Goal: Transaction & Acquisition: Book appointment/travel/reservation

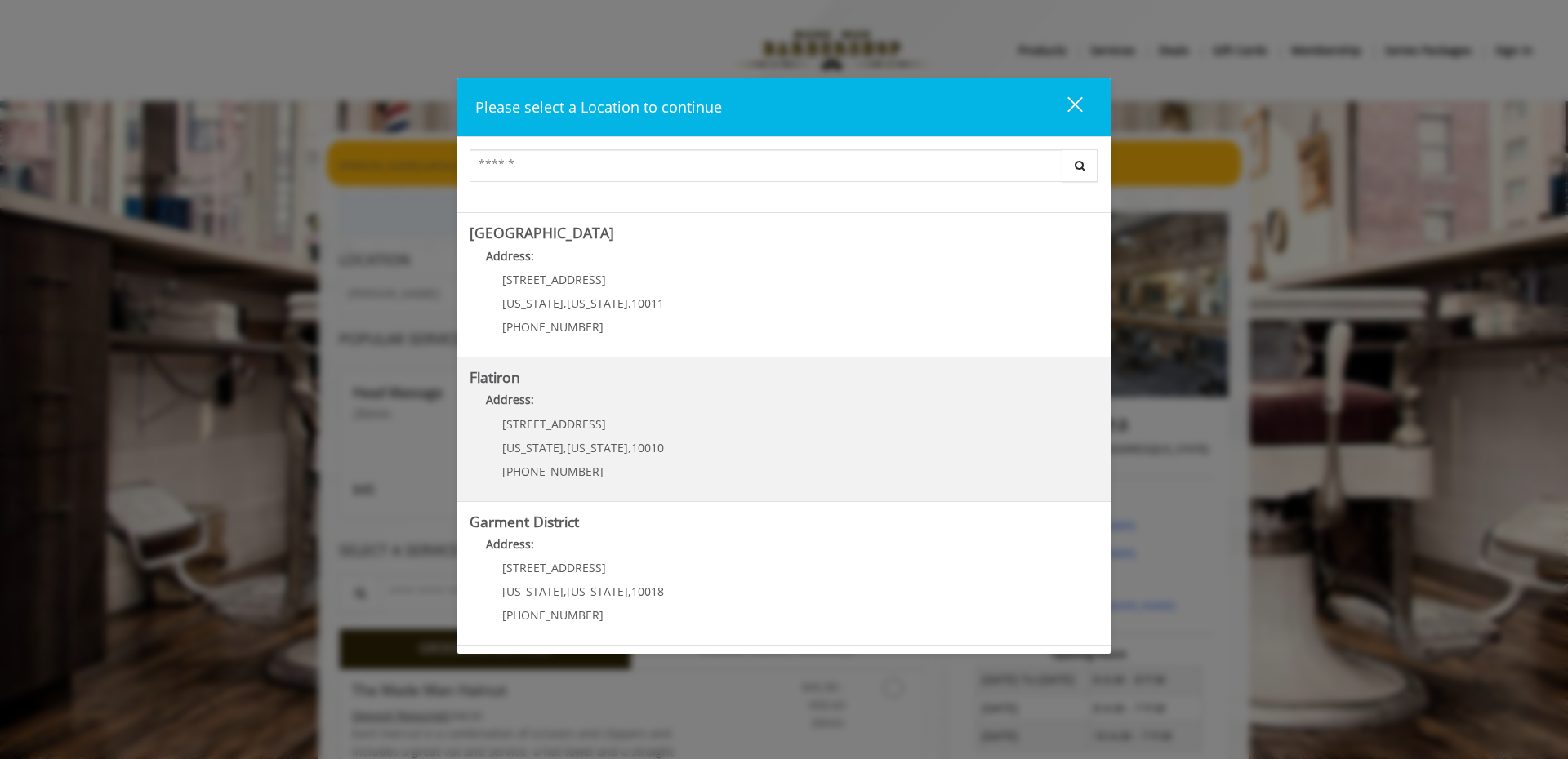
scroll to position [265, 0]
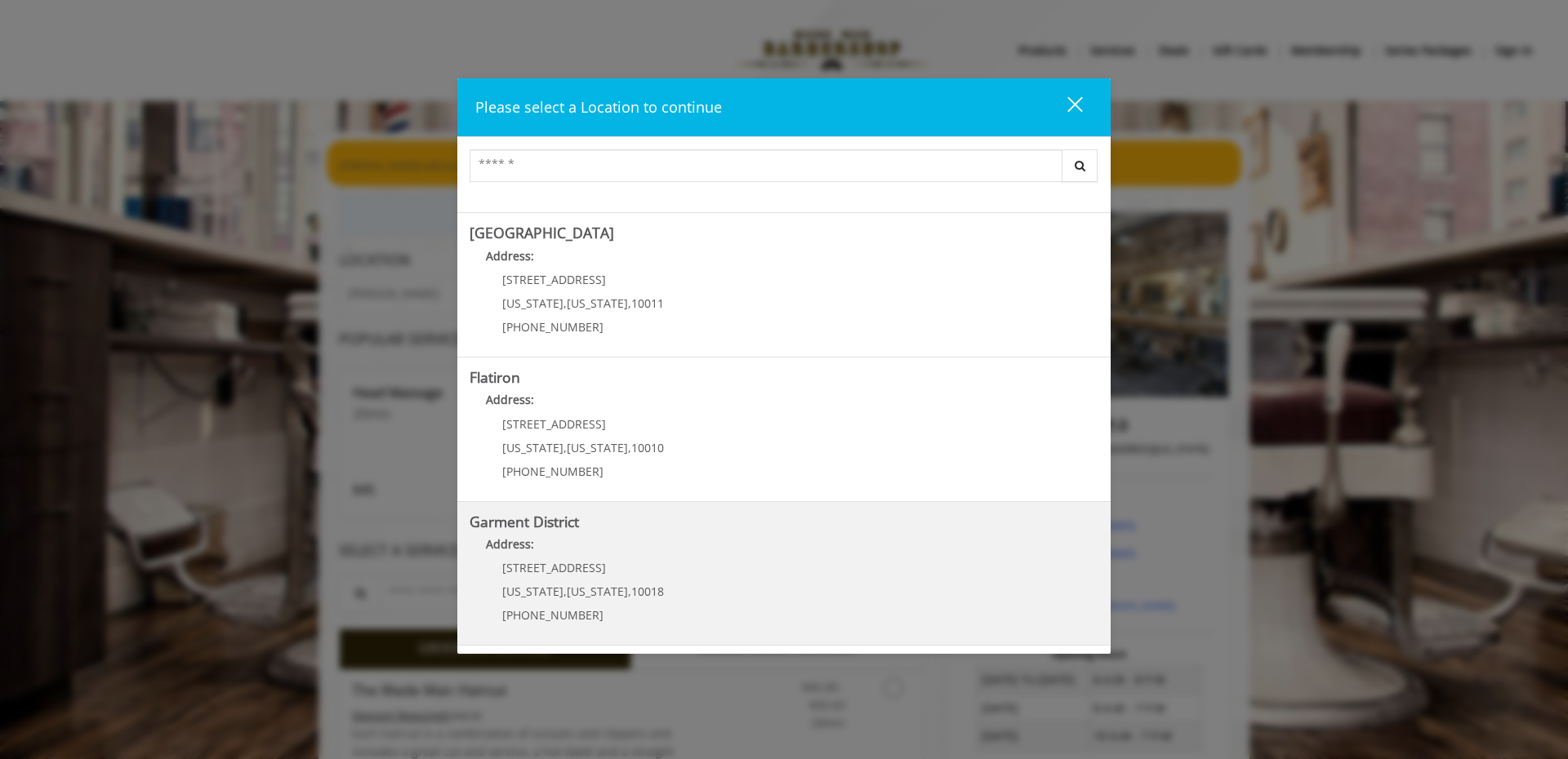
click at [580, 561] on District "Address:" at bounding box center [783, 548] width 628 height 26
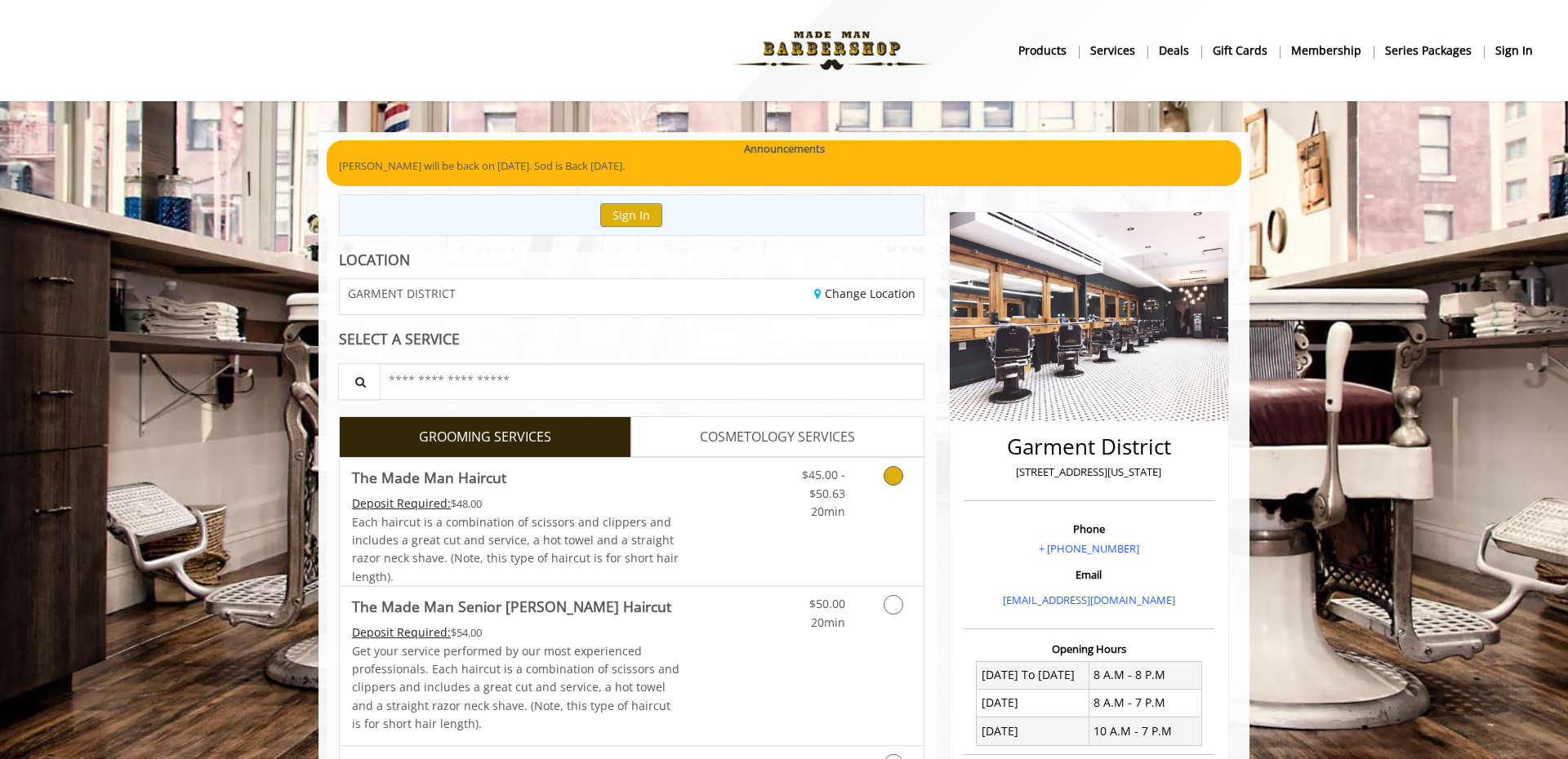
click at [669, 545] on div "Each haircut is a combination of scissors and clippers and includes a great cut…" at bounding box center [516, 550] width 329 height 74
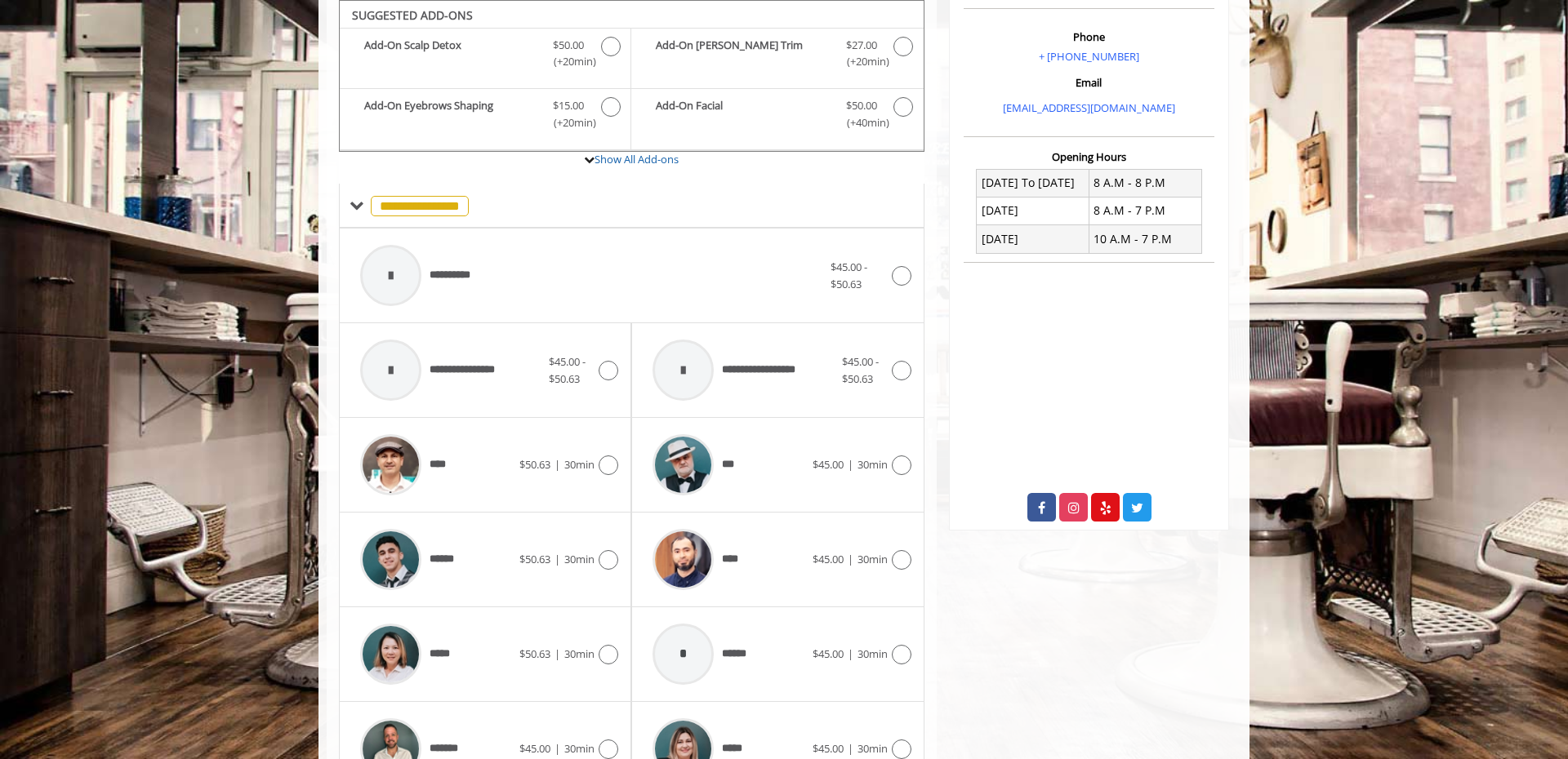
scroll to position [682, 0]
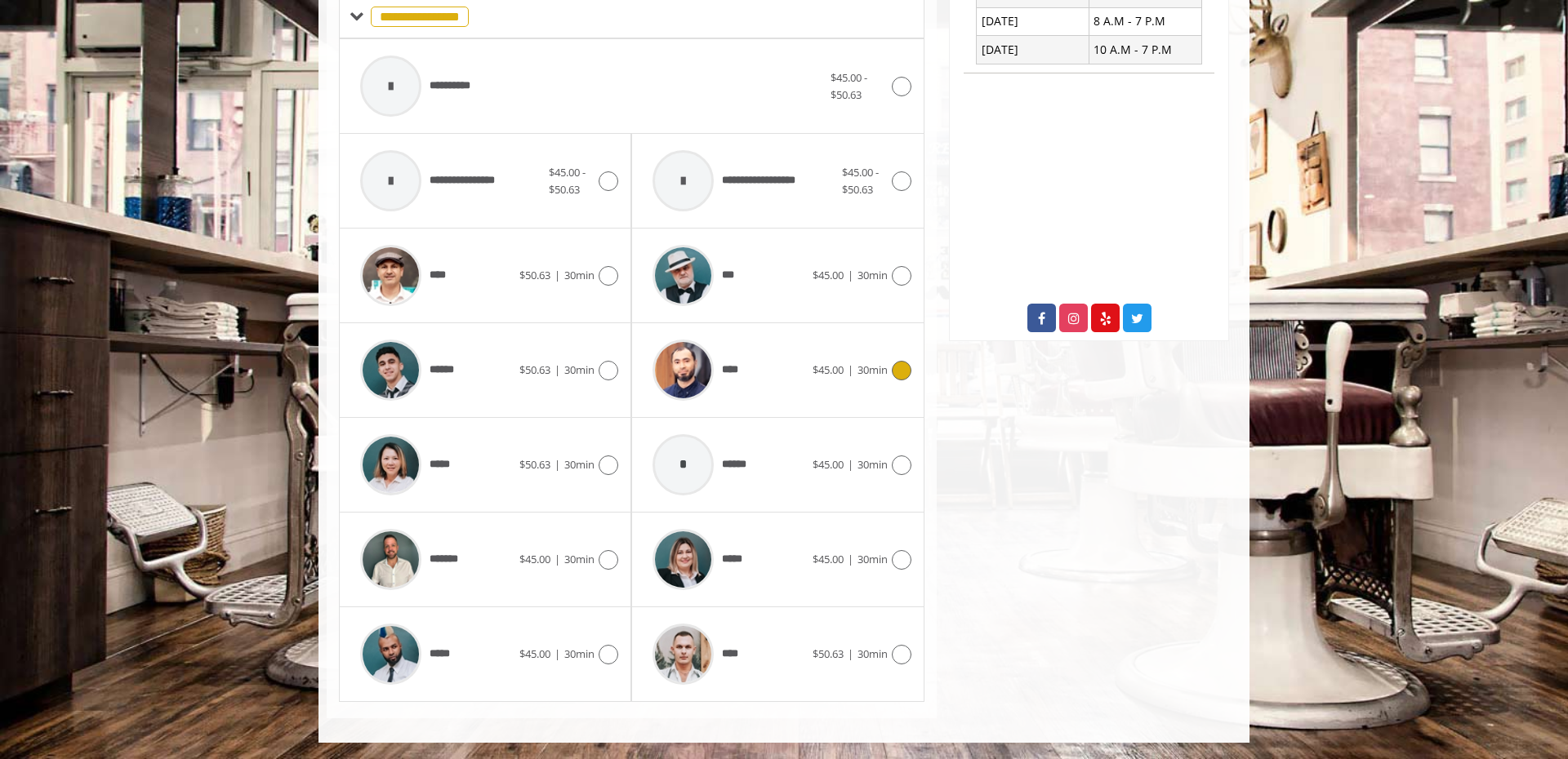
click at [784, 379] on div "****" at bounding box center [728, 370] width 167 height 77
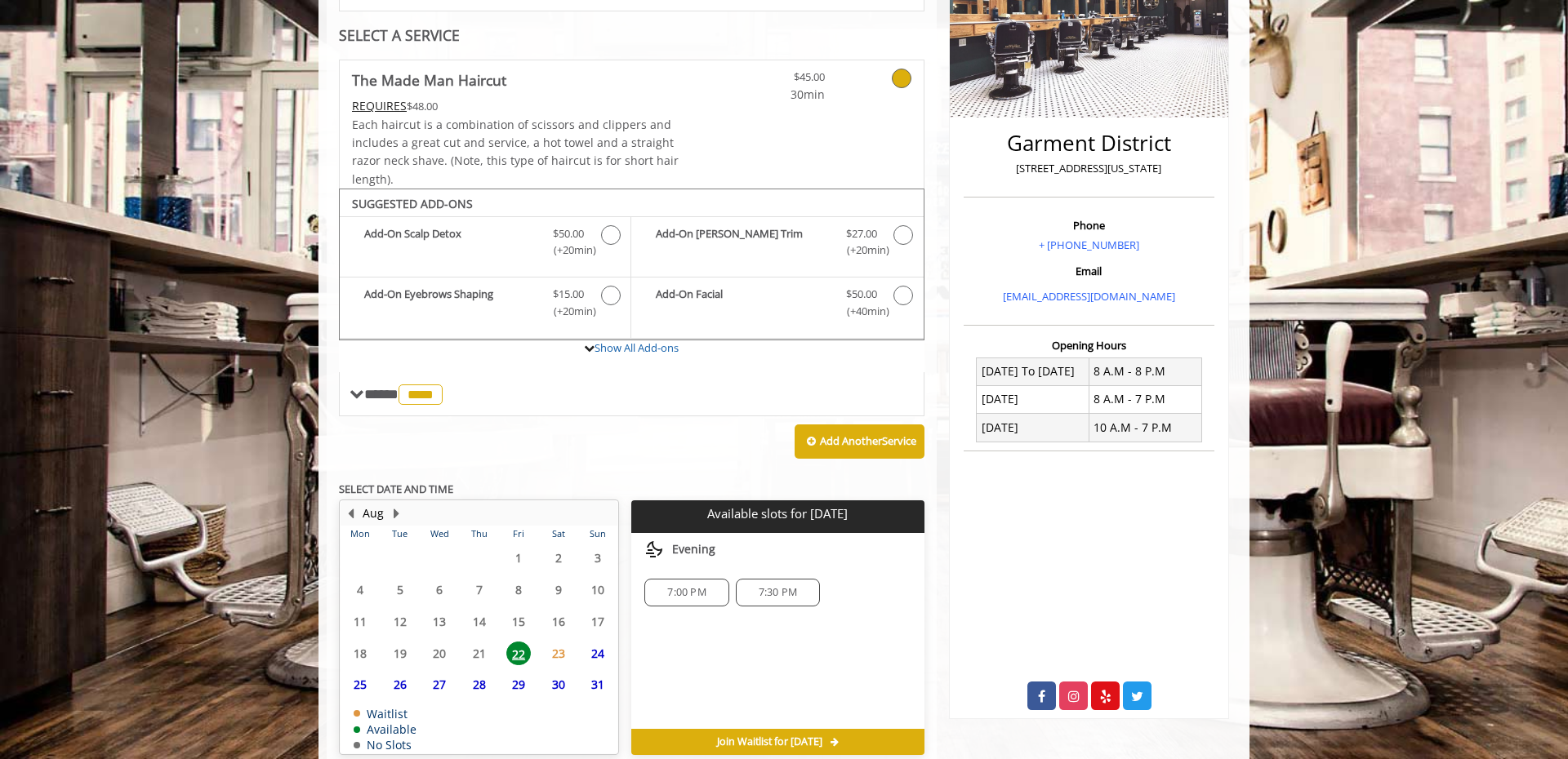
scroll to position [380, 0]
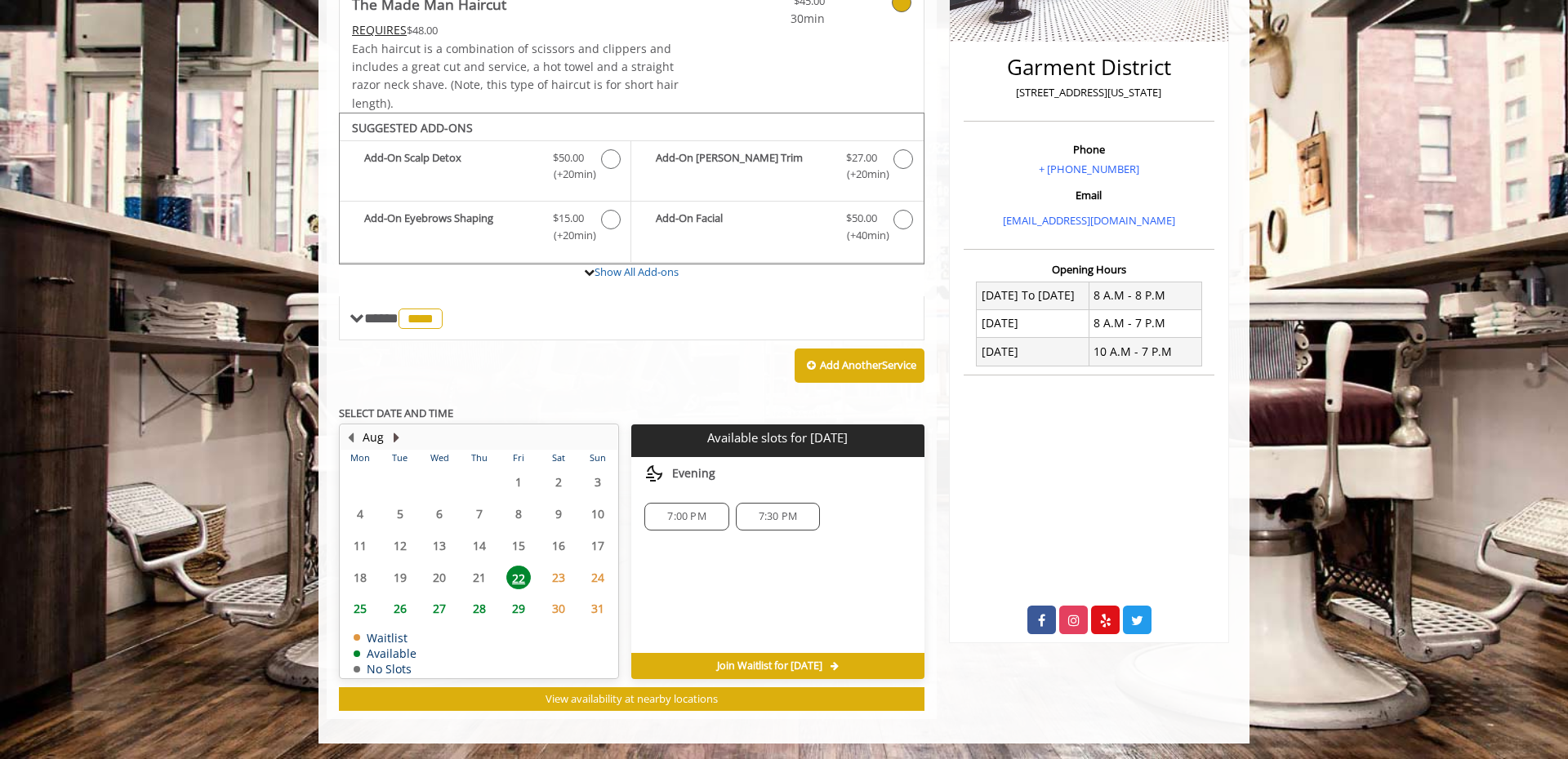
click at [392, 436] on button "Next Month" at bounding box center [396, 438] width 13 height 18
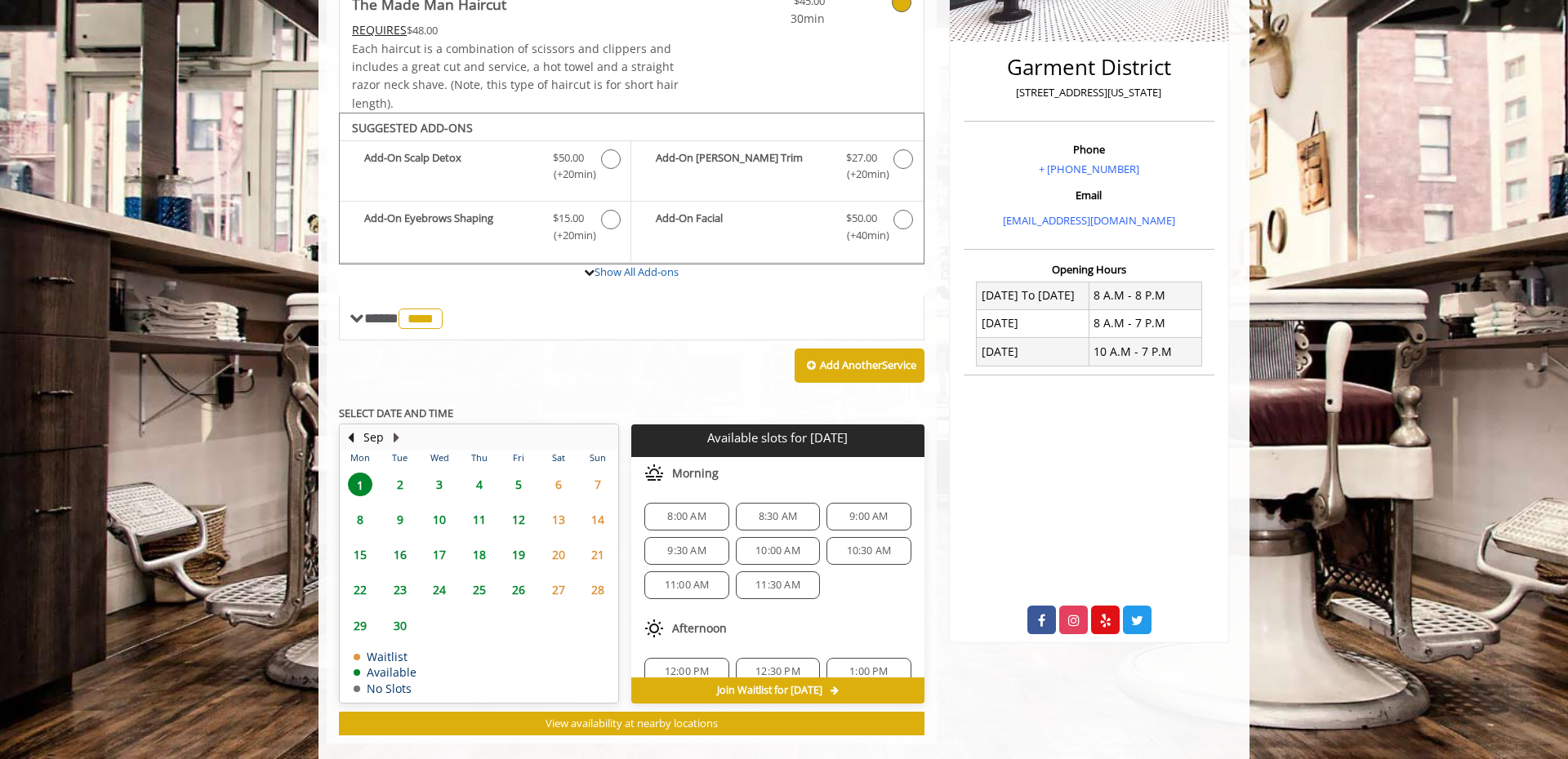
scroll to position [404, 0]
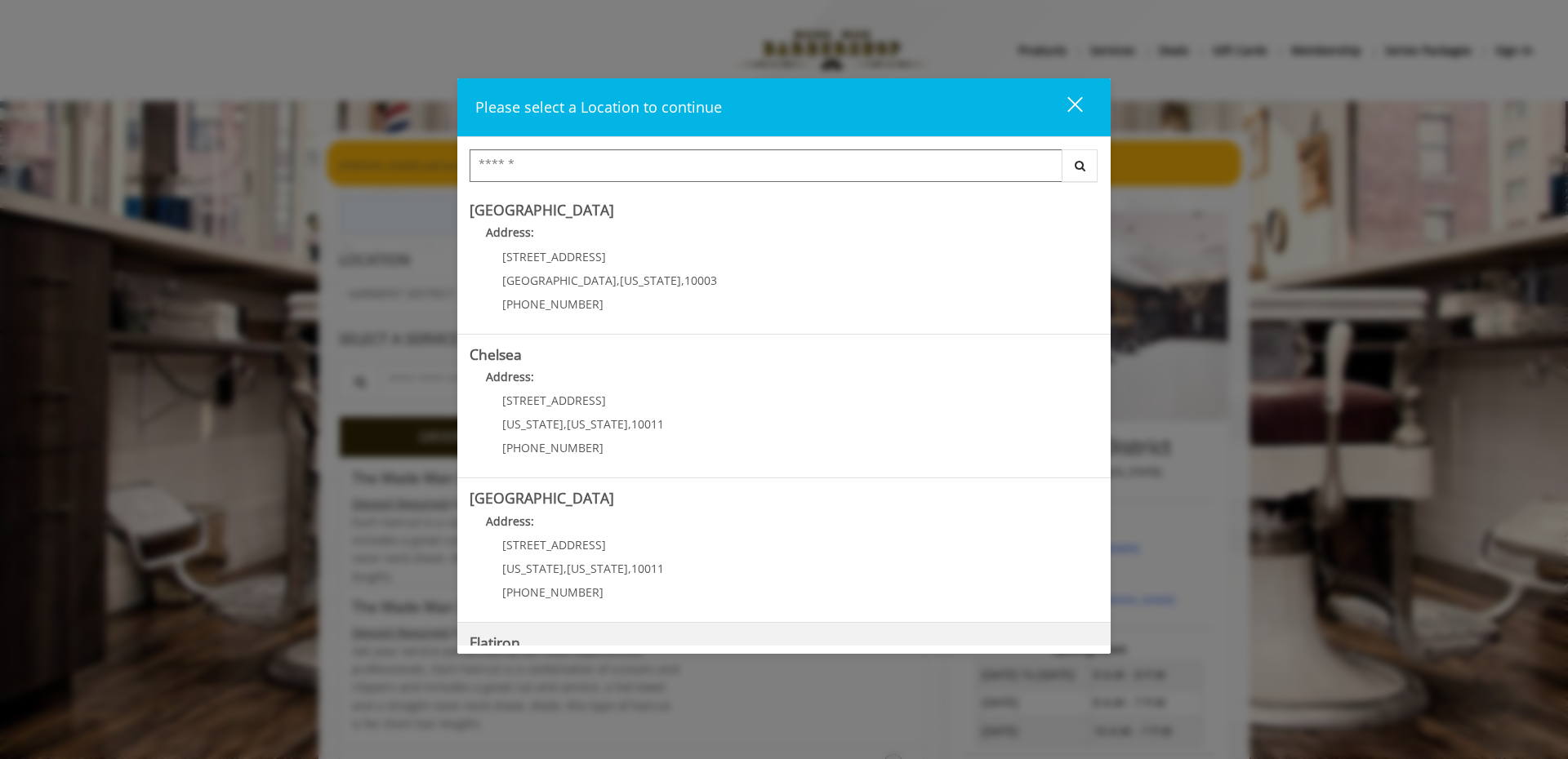
scroll to position [265, 0]
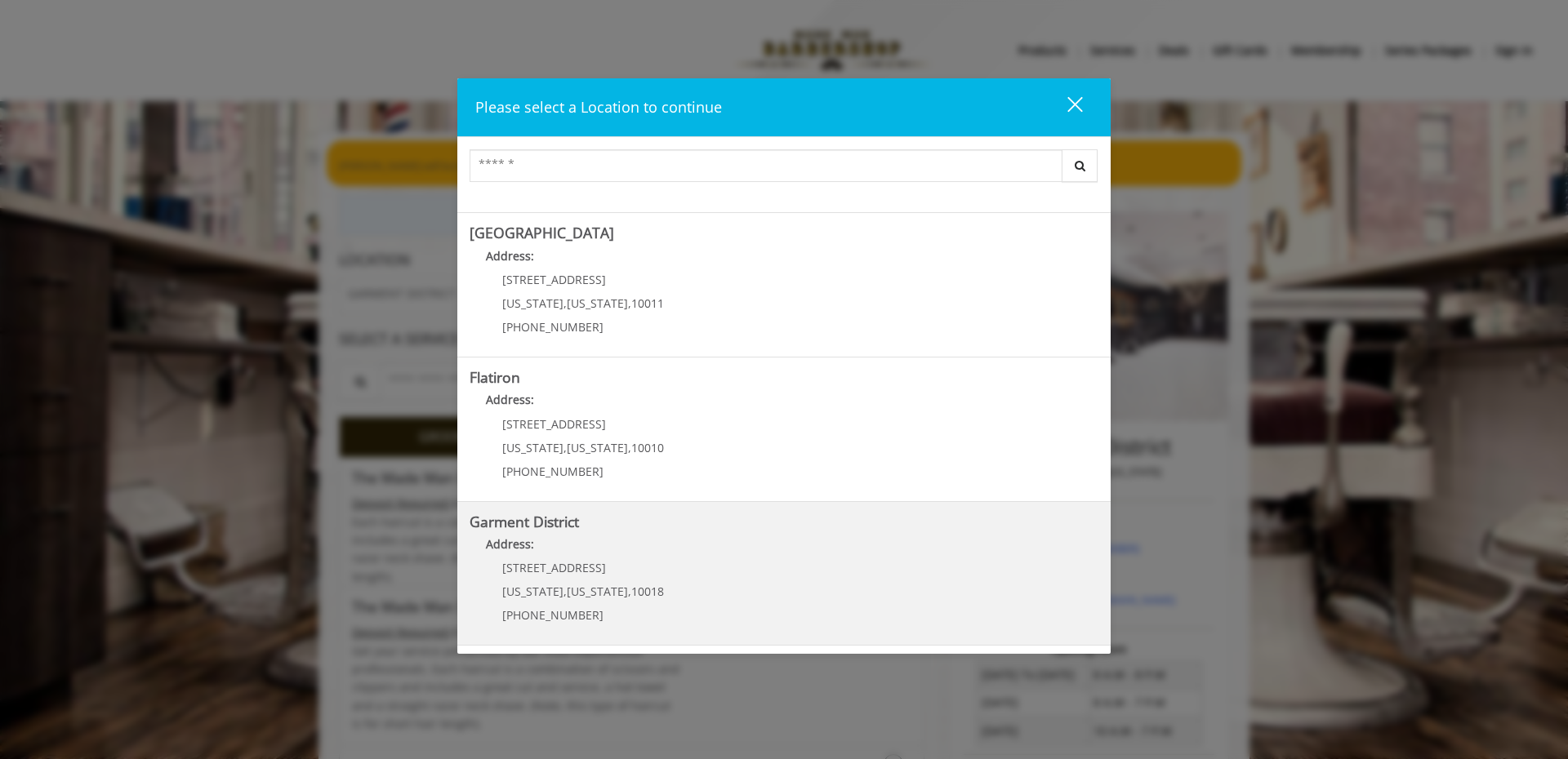
click at [625, 555] on District "Address:" at bounding box center [783, 548] width 628 height 26
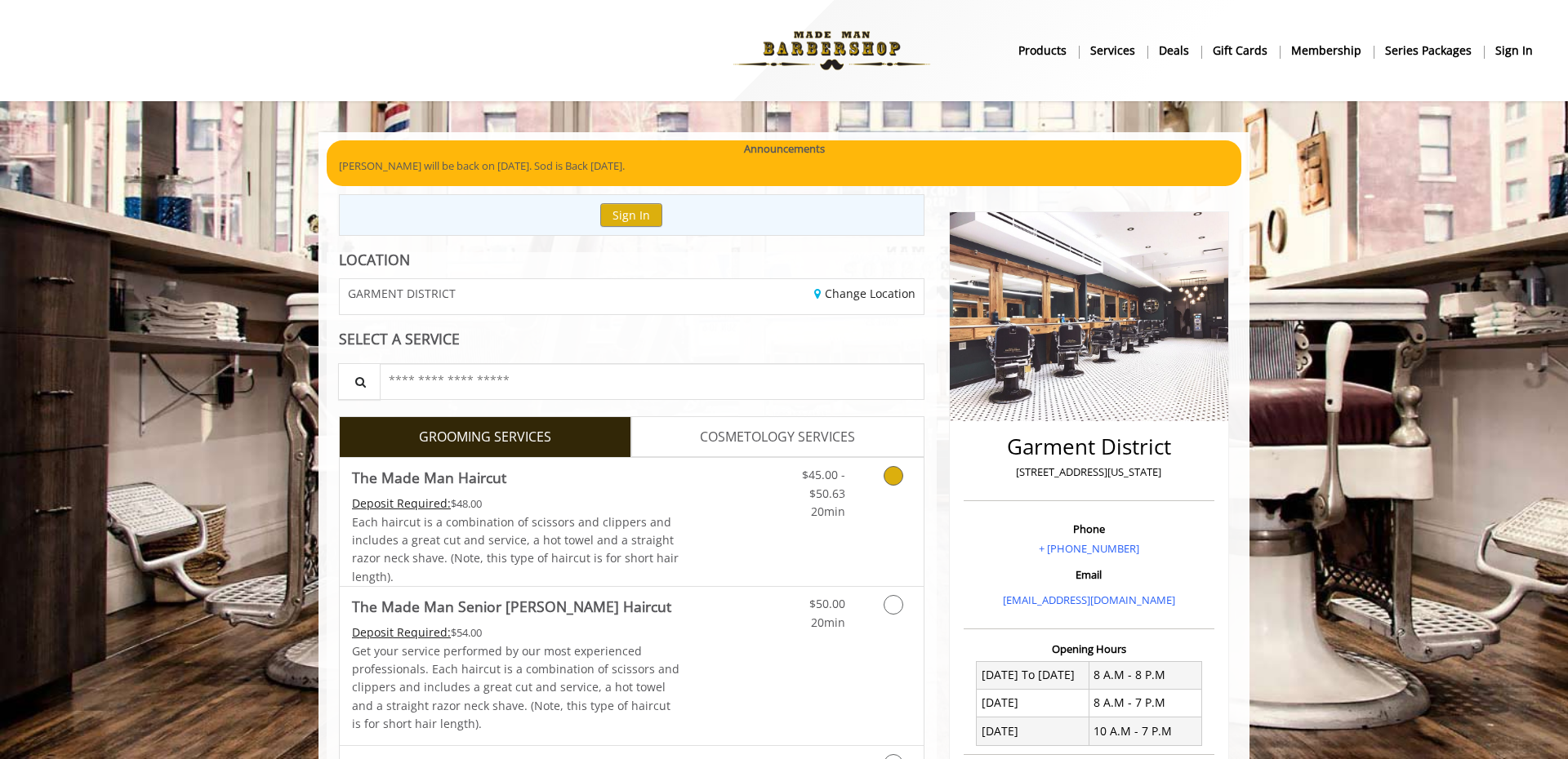
click at [808, 550] on div "$45.00 - $50.63 20min" at bounding box center [850, 522] width 146 height 128
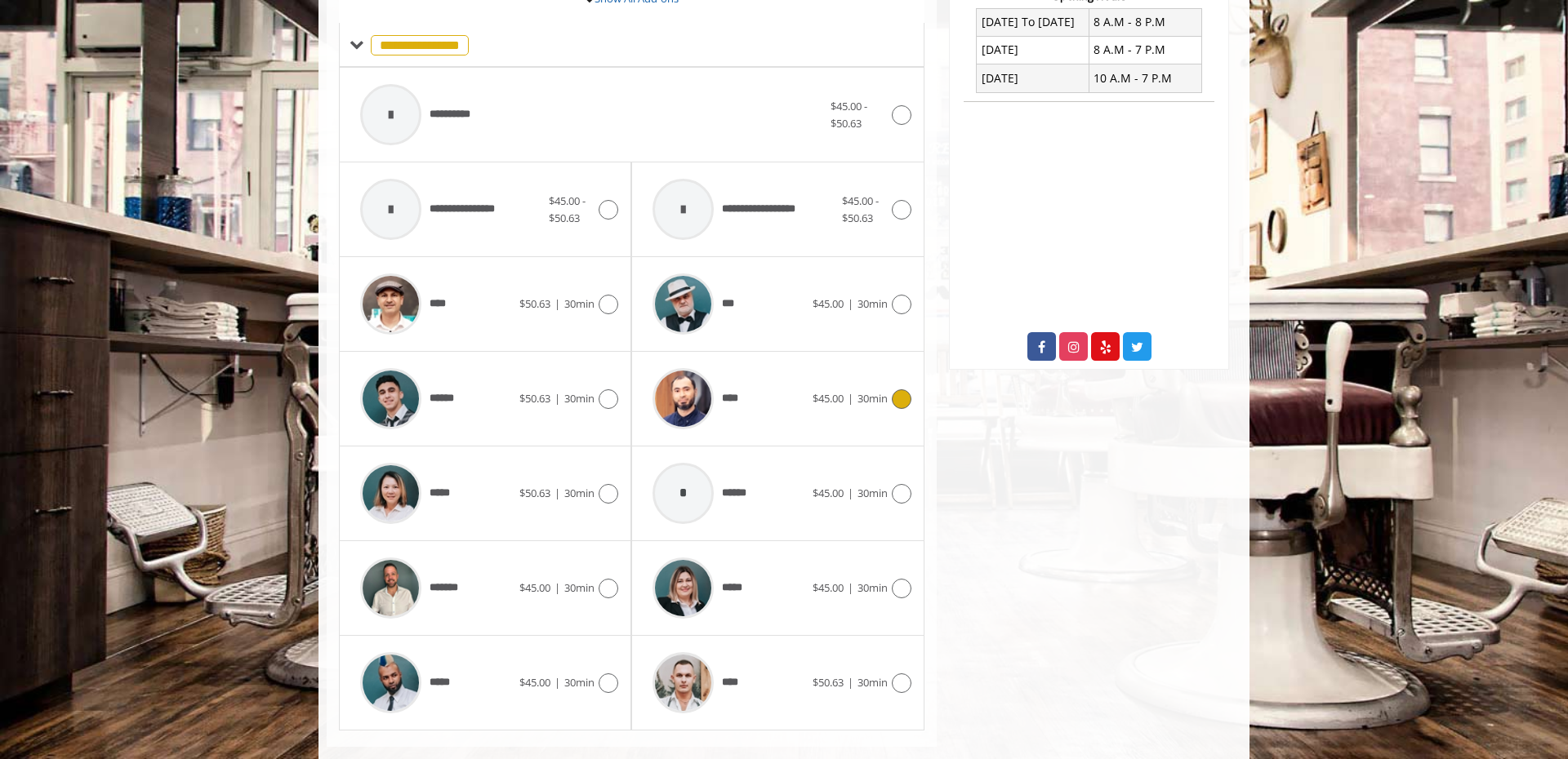
scroll to position [682, 0]
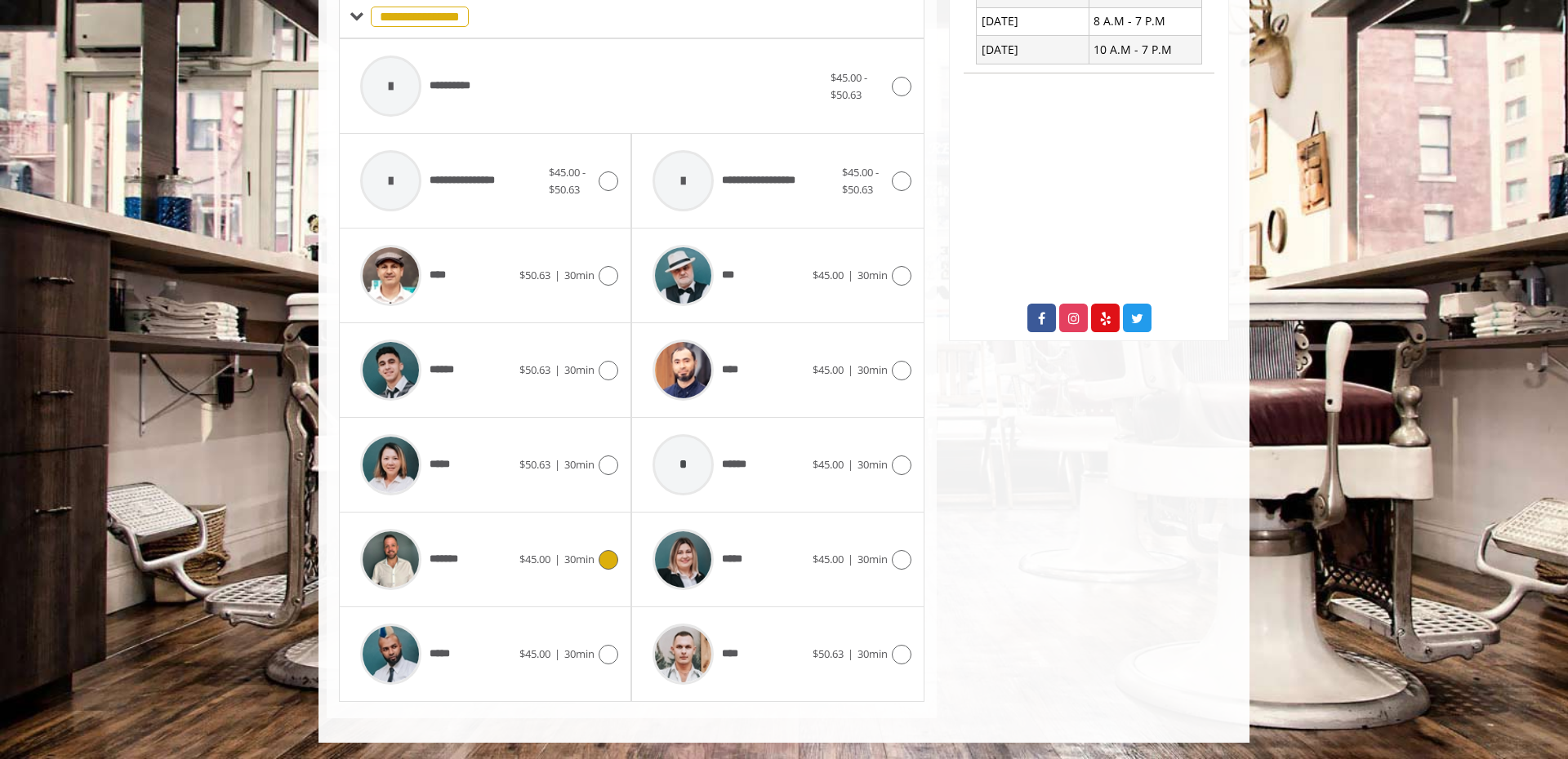
click at [513, 569] on div "*******" at bounding box center [436, 559] width 167 height 77
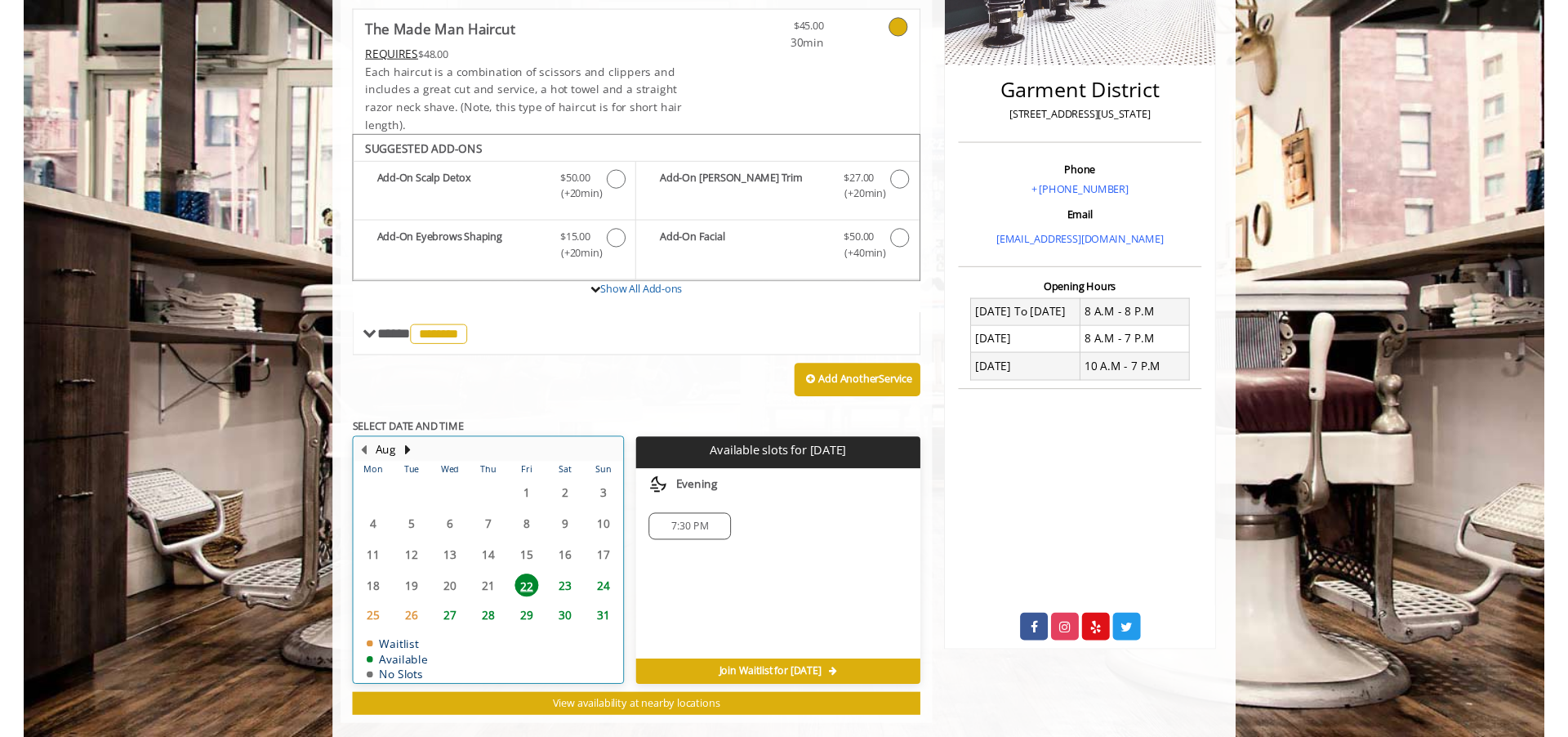
scroll to position [380, 0]
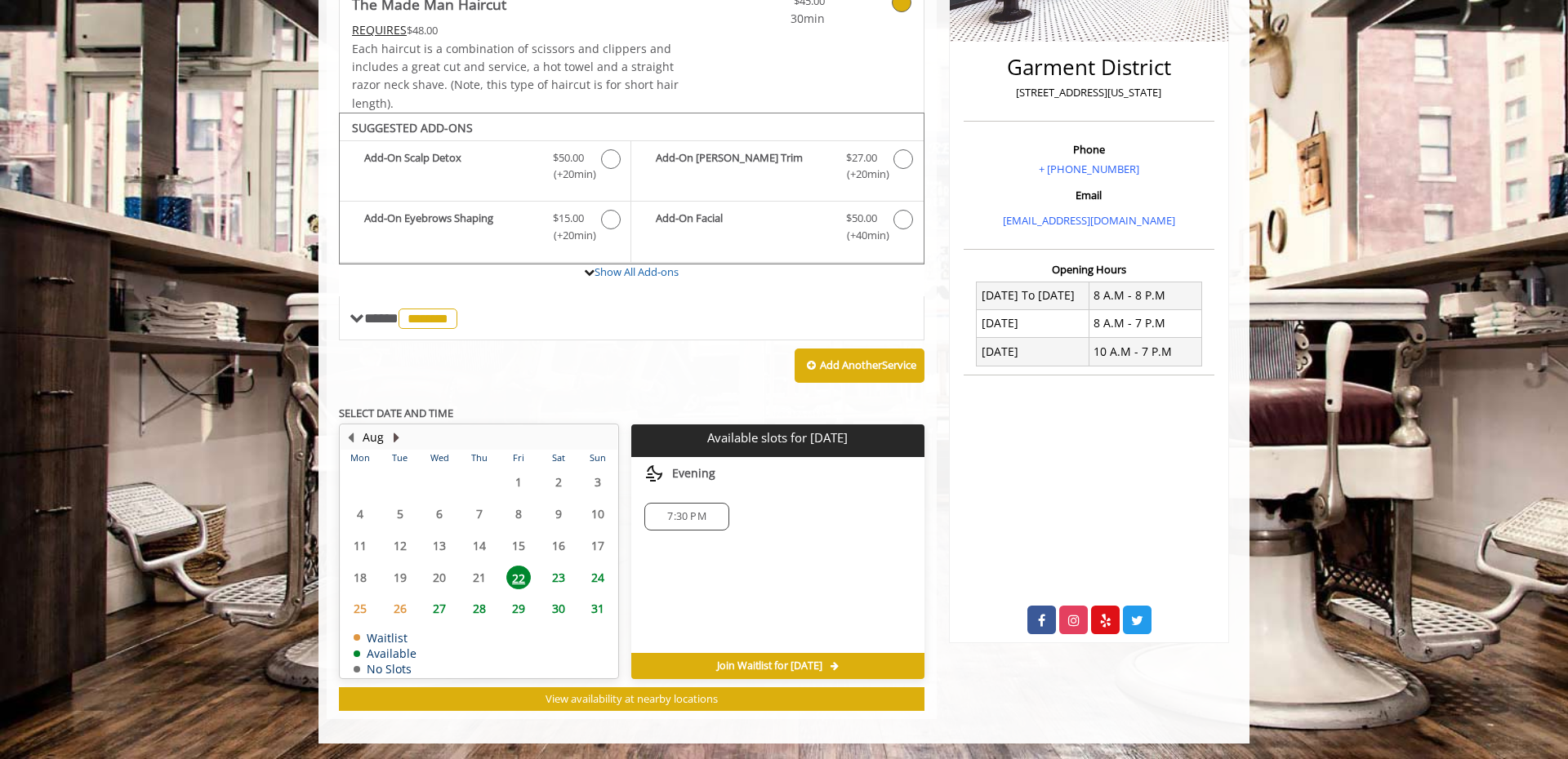
click at [392, 435] on button "Next Month" at bounding box center [396, 438] width 13 height 18
